Goal: Task Accomplishment & Management: Use online tool/utility

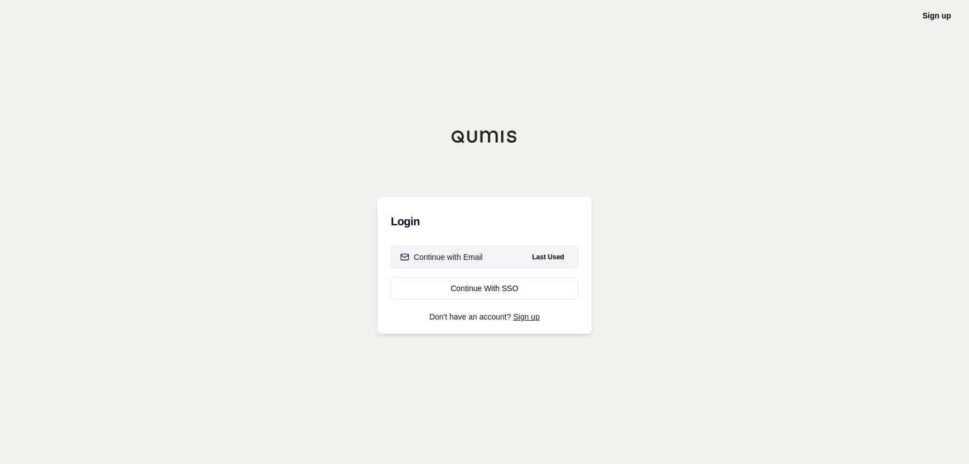
click at [444, 249] on button "Continue with Email Last Used" at bounding box center [484, 257] width 187 height 22
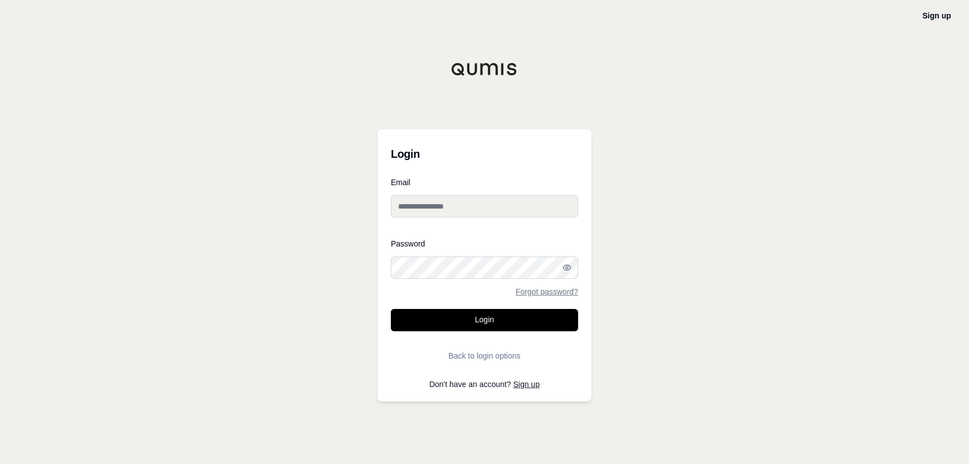
type input "**********"
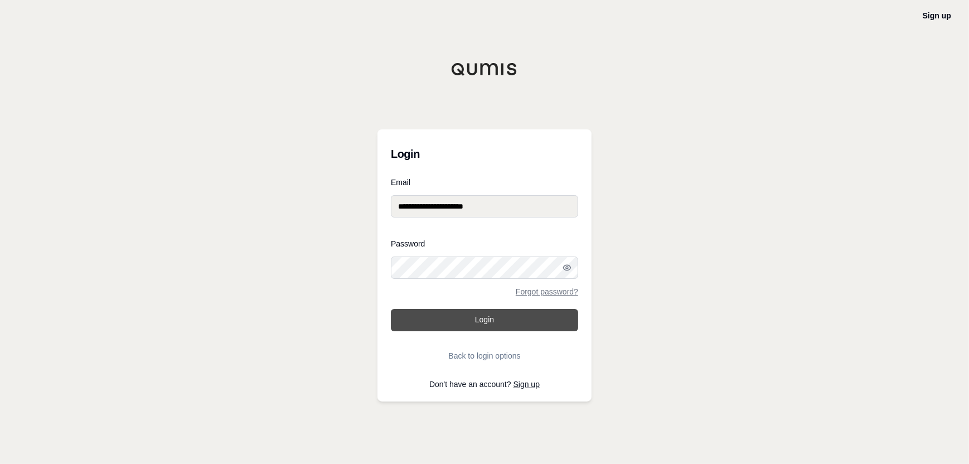
click at [485, 323] on button "Login" at bounding box center [484, 320] width 187 height 22
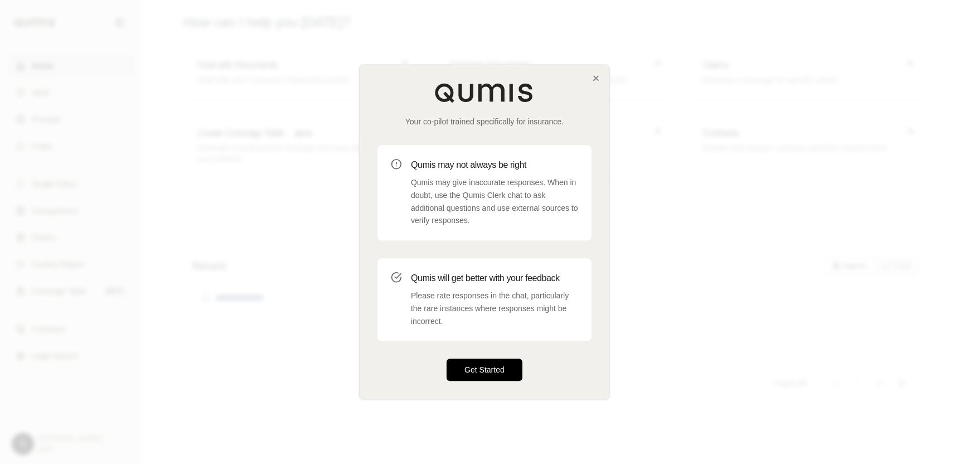
click at [480, 367] on button "Get Started" at bounding box center [485, 370] width 76 height 22
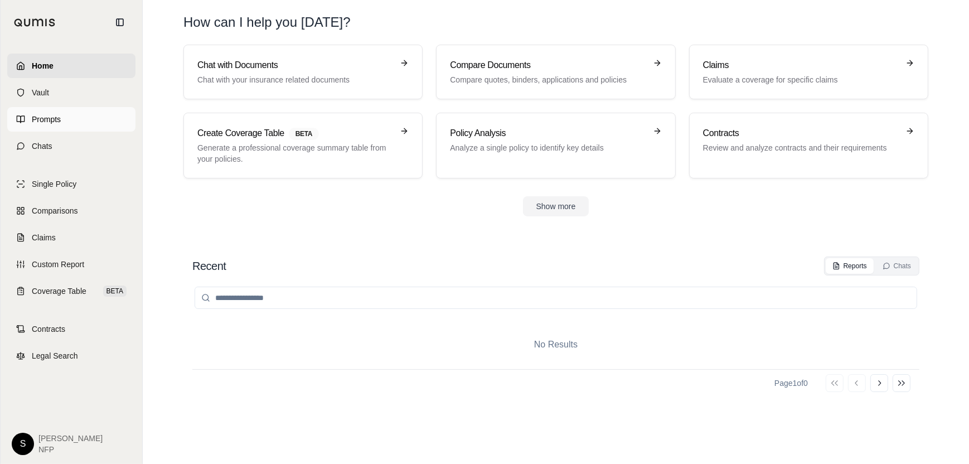
click at [40, 113] on link "Prompts" at bounding box center [71, 119] width 128 height 25
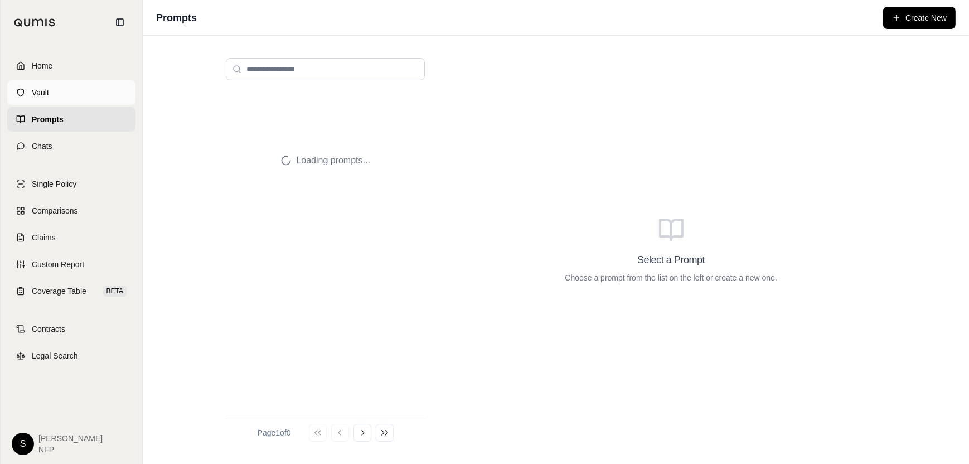
click at [42, 89] on span "Vault" at bounding box center [40, 92] width 17 height 11
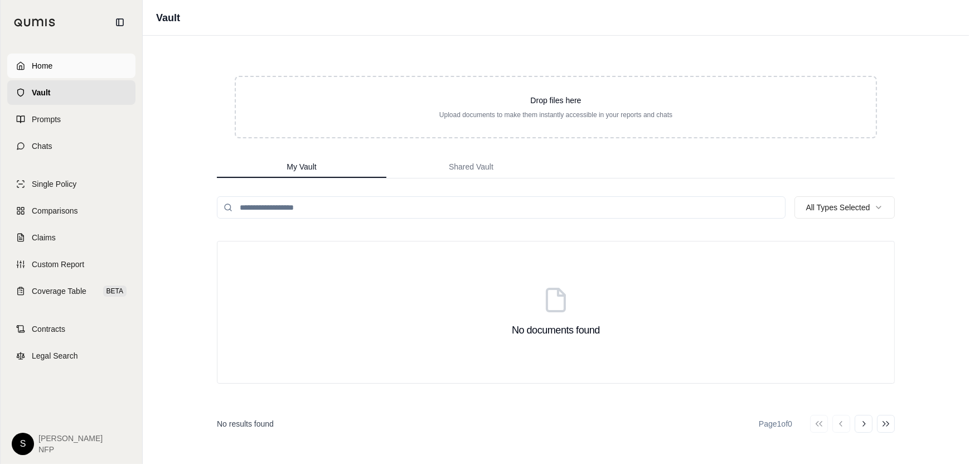
click at [48, 65] on span "Home" at bounding box center [42, 65] width 21 height 11
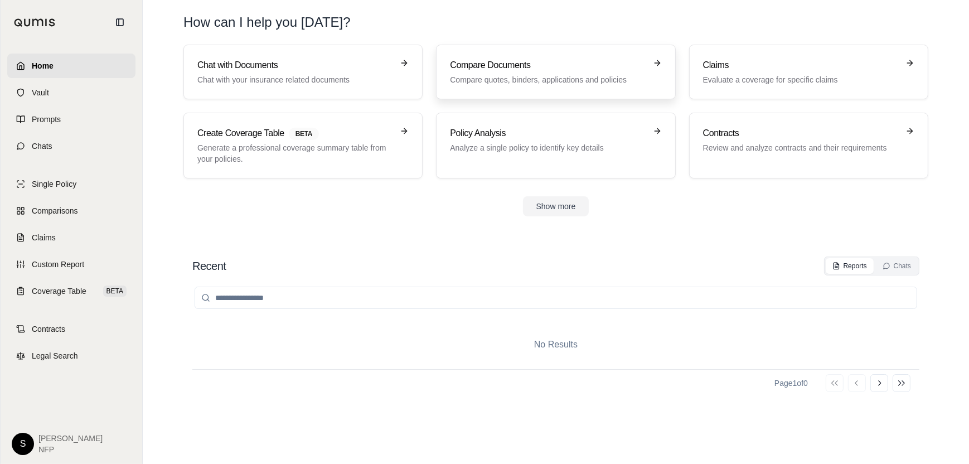
click at [561, 78] on p "Compare quotes, binders, applications and policies" at bounding box center [548, 79] width 196 height 11
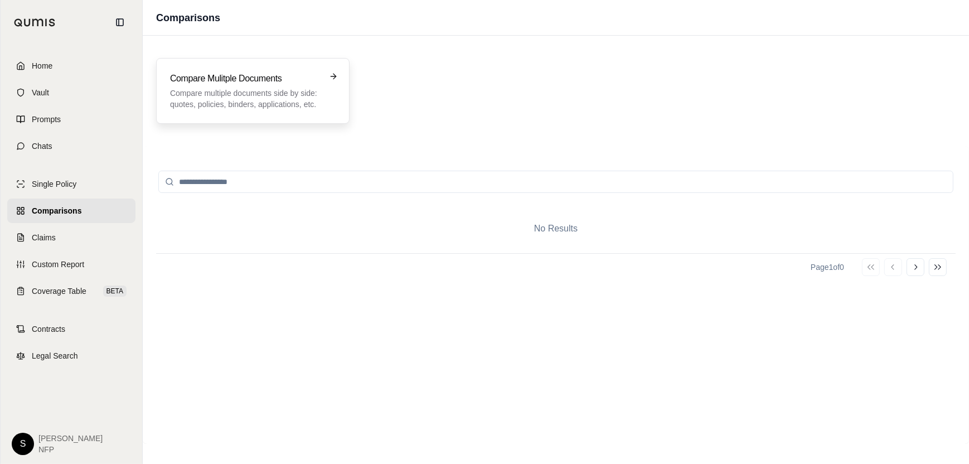
click at [324, 80] on div "Compare Mulitple Documents Compare multiple documents side by side: quotes, pol…" at bounding box center [253, 91] width 166 height 38
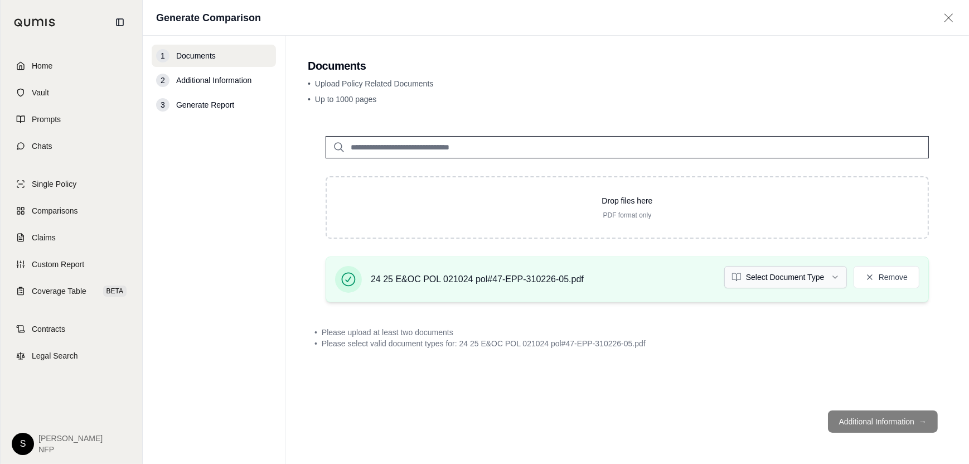
click at [838, 275] on html "Home Vault Prompts Chats Single Policy Comparisons Claims Custom Report Coverag…" at bounding box center [484, 232] width 969 height 464
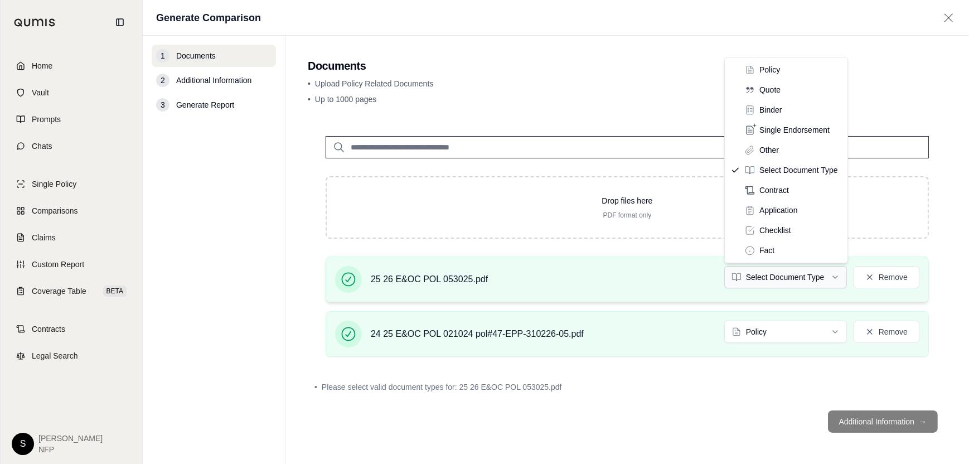
click at [838, 276] on html "Home Vault Prompts Chats Single Policy Comparisons Claims Custom Report Coverag…" at bounding box center [484, 232] width 969 height 464
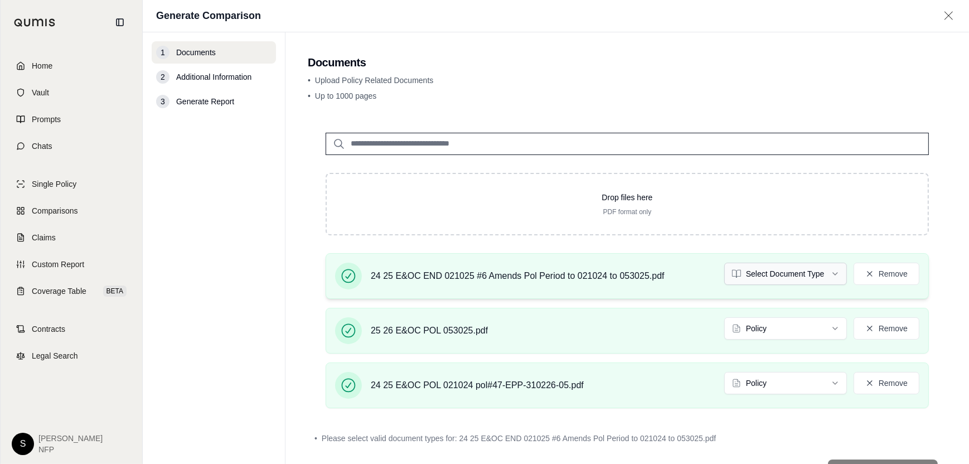
click at [828, 271] on html "Home Vault Prompts Chats Single Policy Comparisons Claims Custom Report Coverag…" at bounding box center [484, 232] width 969 height 464
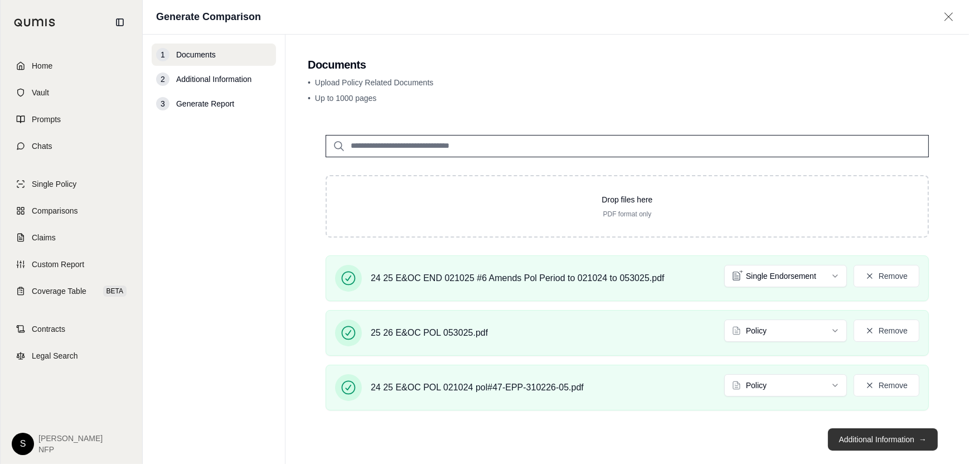
click at [858, 435] on button "Additional Information →" at bounding box center [883, 439] width 110 height 22
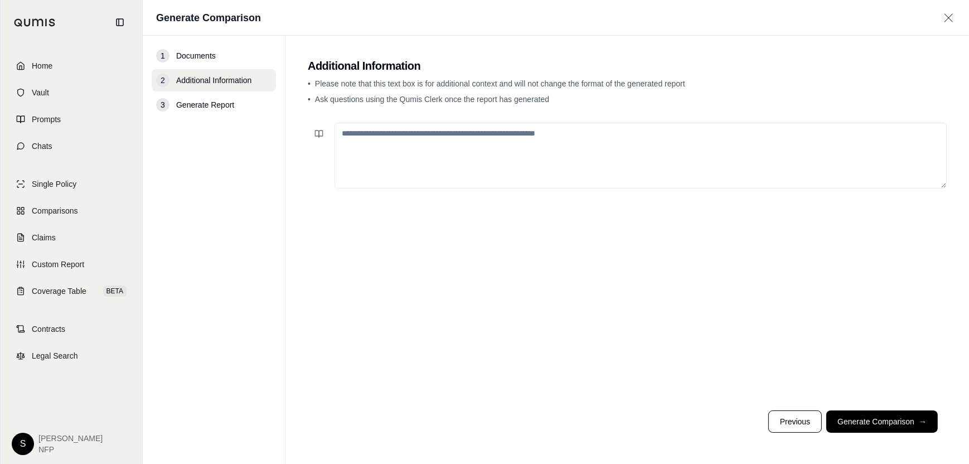
click at [871, 427] on button "Generate Comparison →" at bounding box center [883, 421] width 112 height 22
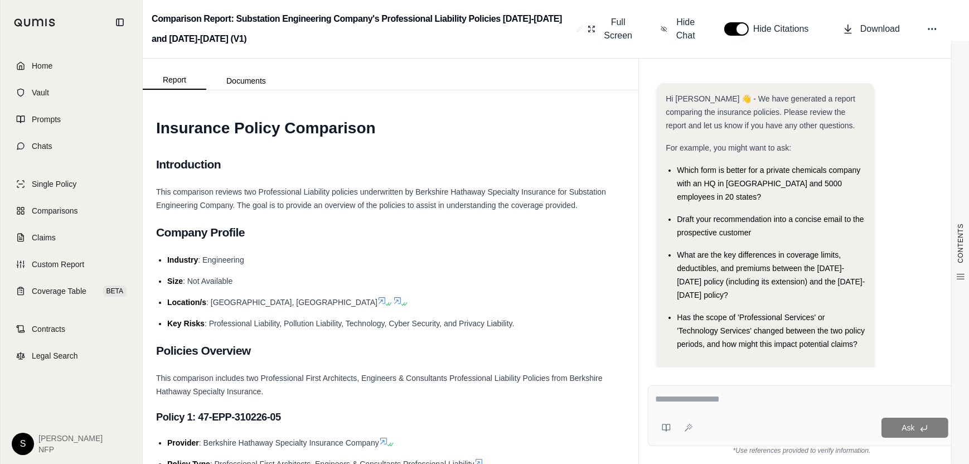
scroll to position [6, 0]
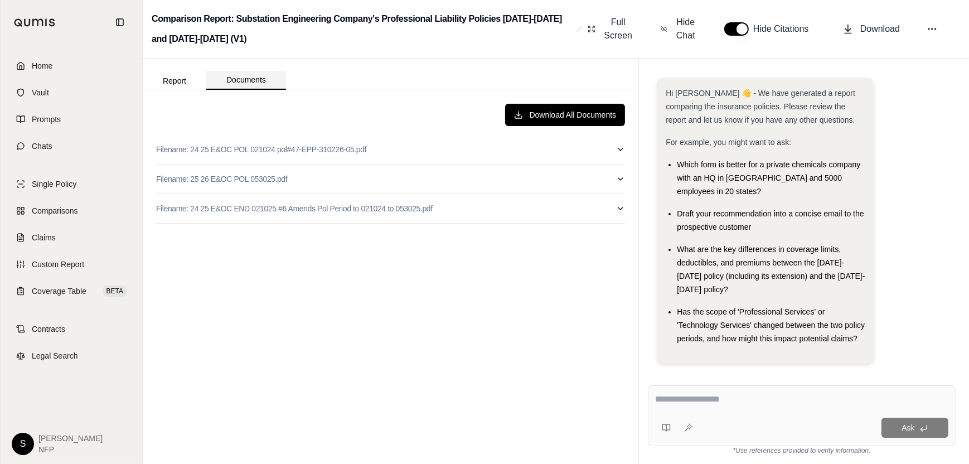
click at [262, 75] on button "Documents" at bounding box center [246, 80] width 80 height 19
click at [168, 78] on button "Report" at bounding box center [175, 81] width 64 height 18
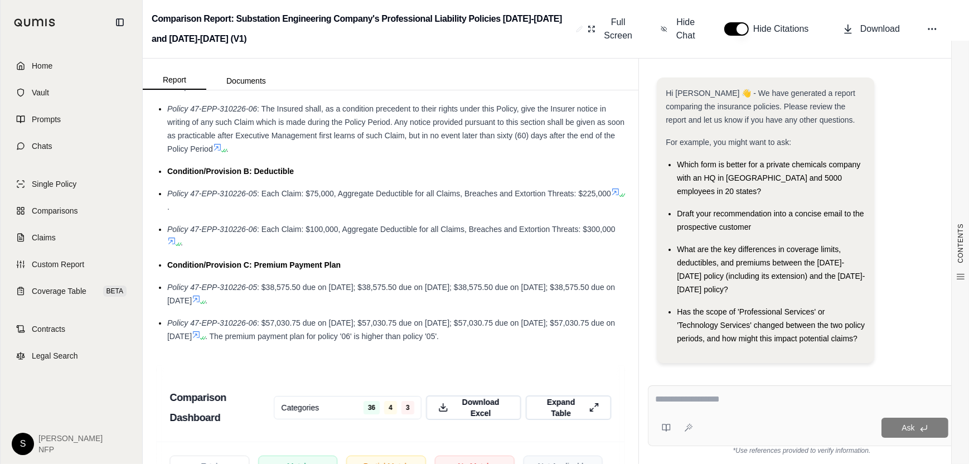
scroll to position [2231, 0]
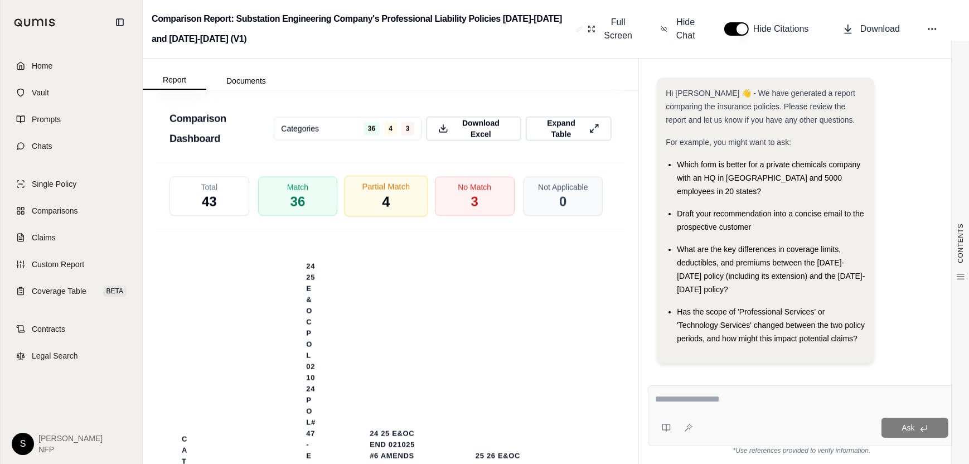
click at [371, 192] on span "Partial Match" at bounding box center [387, 187] width 48 height 12
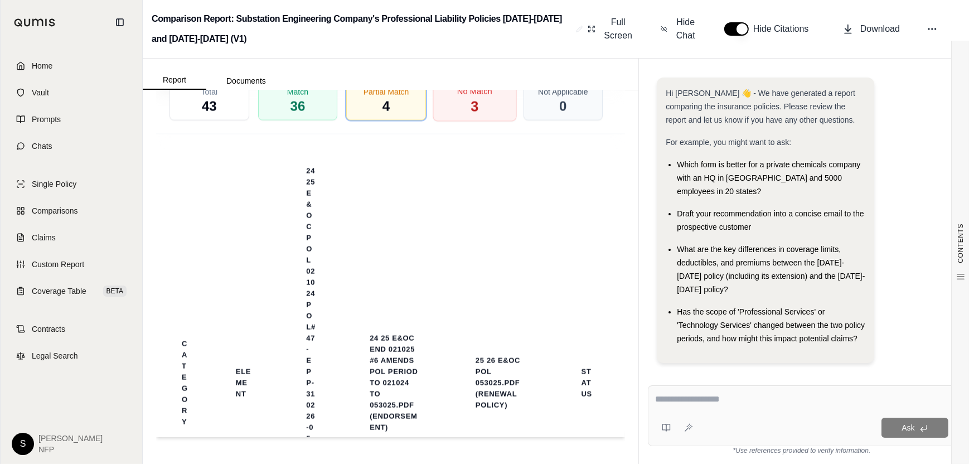
click at [448, 112] on div "No Match 3" at bounding box center [475, 100] width 84 height 41
click at [471, 113] on span "3" at bounding box center [475, 106] width 8 height 19
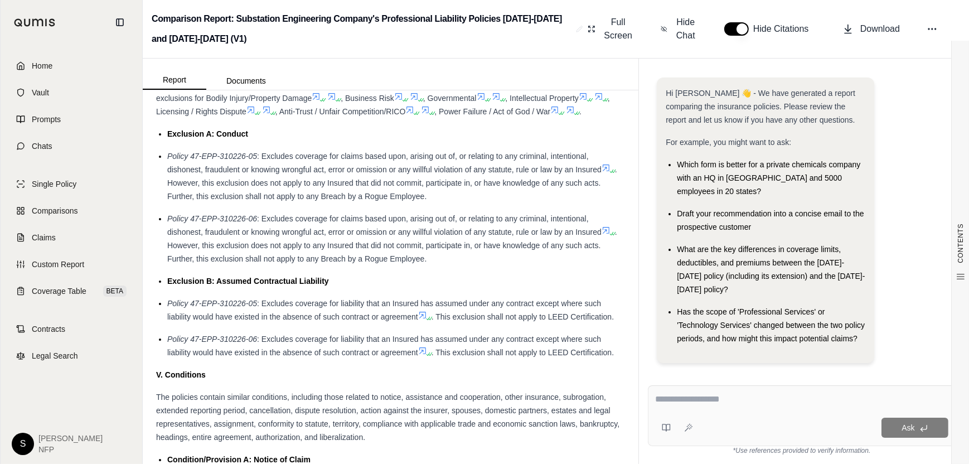
scroll to position [959, 0]
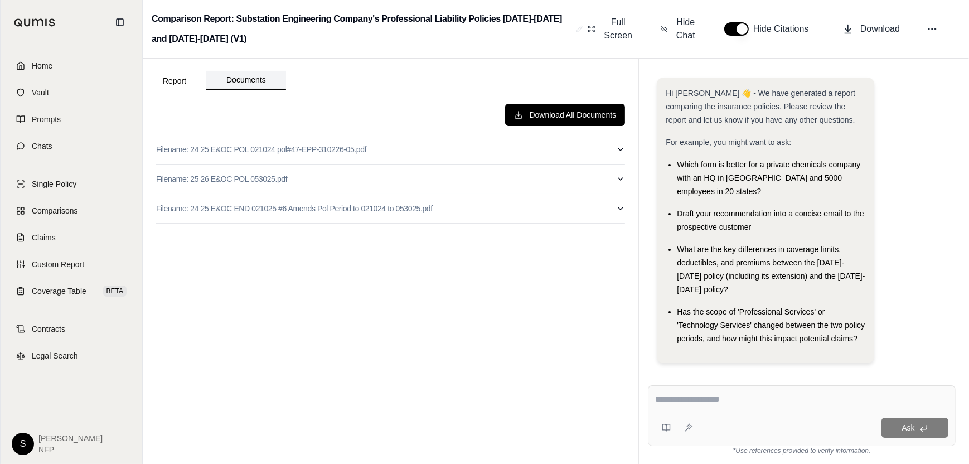
click at [246, 82] on button "Documents" at bounding box center [246, 80] width 80 height 19
click at [616, 210] on icon "button" at bounding box center [620, 208] width 9 height 9
click at [182, 82] on button "Report" at bounding box center [175, 81] width 64 height 18
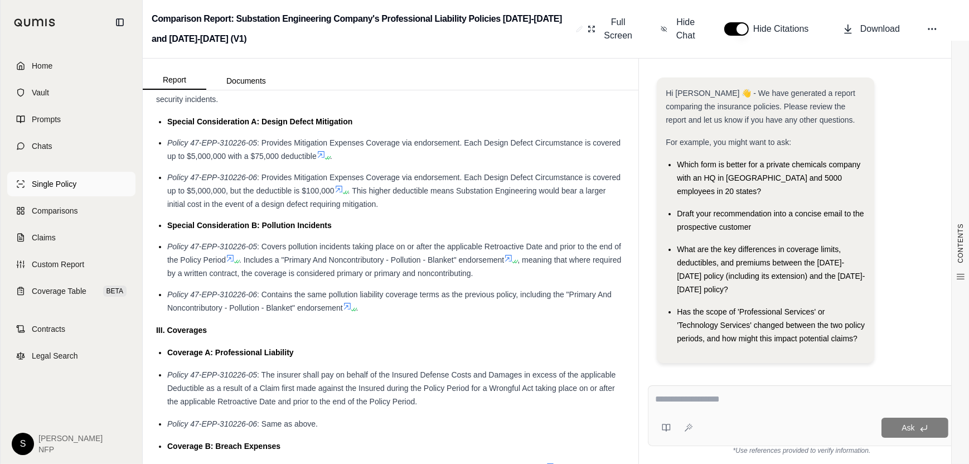
scroll to position [0, 0]
